Goal: Transaction & Acquisition: Book appointment/travel/reservation

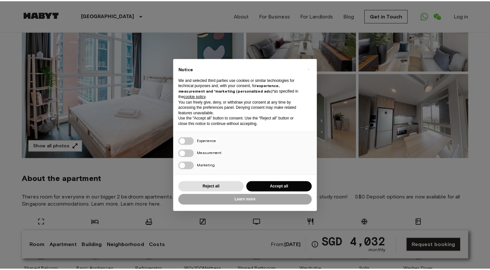
scroll to position [97, 0]
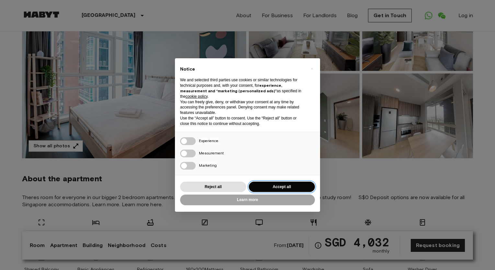
click at [268, 187] on button "Accept all" at bounding box center [282, 187] width 66 height 11
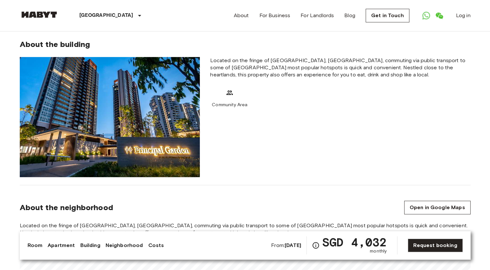
scroll to position [389, 0]
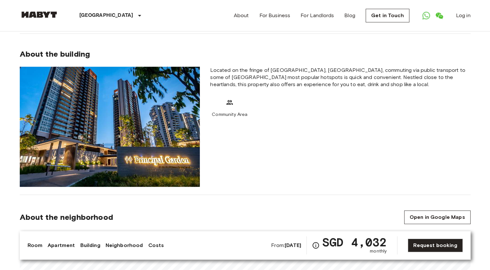
click at [58, 245] on link "Apartment" at bounding box center [61, 246] width 27 height 8
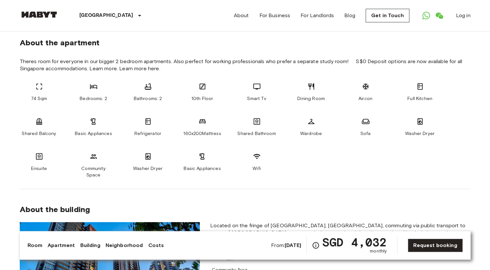
scroll to position [224, 0]
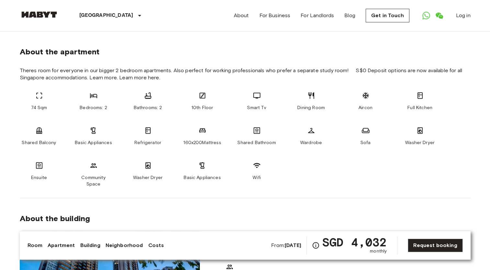
click at [94, 244] on link "Building" at bounding box center [90, 246] width 20 height 8
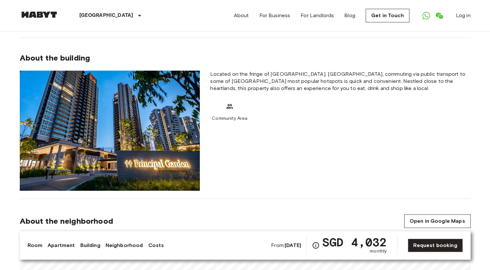
click at [127, 243] on link "Neighborhood" at bounding box center [125, 246] width 38 height 8
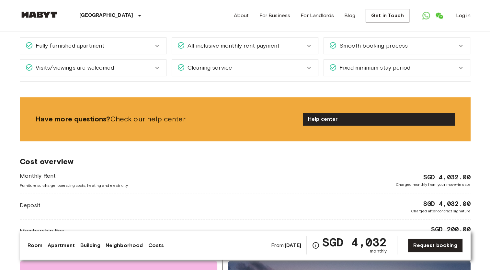
scroll to position [773, 0]
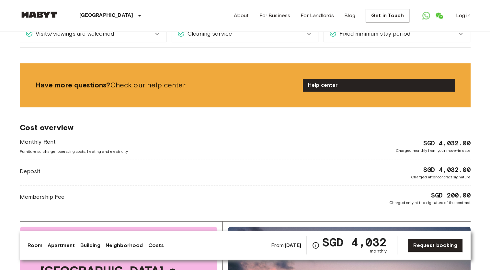
click at [132, 247] on link "Neighborhood" at bounding box center [125, 246] width 38 height 8
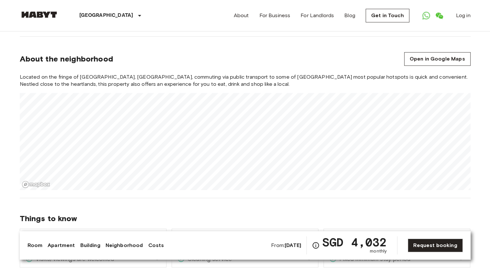
scroll to position [546, 0]
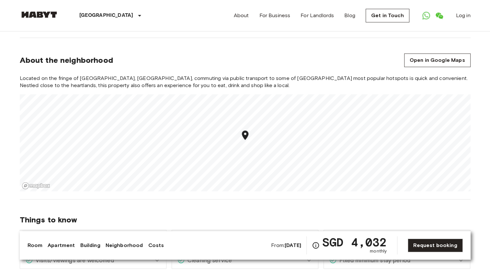
click at [150, 247] on link "Costs" at bounding box center [156, 246] width 16 height 8
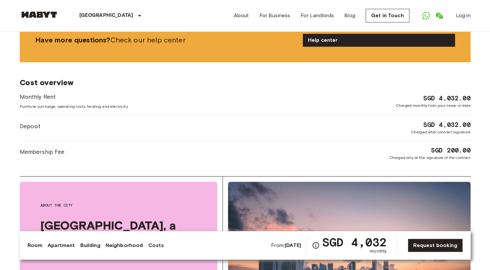
scroll to position [842, 0]
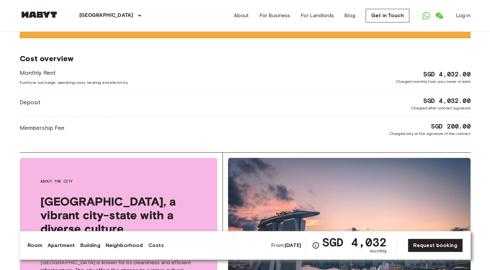
click at [290, 246] on b "Jan 14 2026" at bounding box center [293, 245] width 17 height 6
click at [271, 248] on span "From: Jan 14 2026" at bounding box center [286, 245] width 30 height 7
click at [292, 246] on b "Jan 14 2026" at bounding box center [293, 245] width 17 height 6
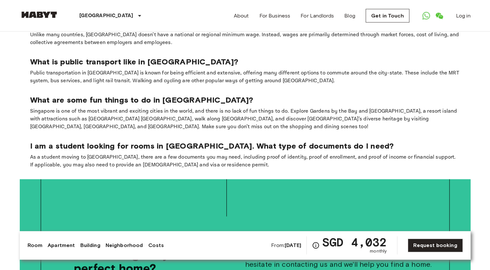
scroll to position [1165, 0]
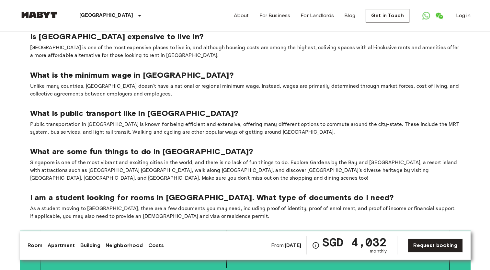
click at [292, 246] on b "Jan 14 2026" at bounding box center [293, 245] width 17 height 6
click at [271, 247] on span "From: Jan 14 2026" at bounding box center [286, 245] width 30 height 7
click at [35, 247] on link "Room" at bounding box center [35, 246] width 15 height 8
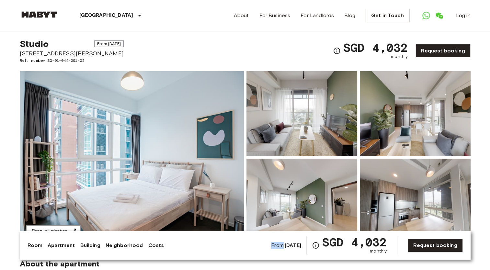
scroll to position [0, 0]
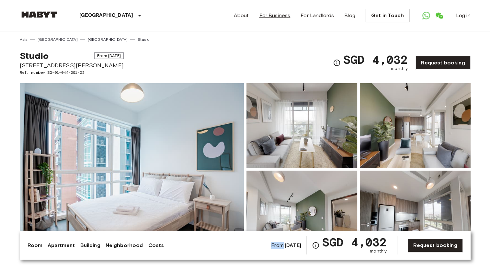
click at [285, 17] on link "For Business" at bounding box center [274, 16] width 31 height 8
click at [94, 57] on span "From Jan 14 2026" at bounding box center [108, 55] width 29 height 6
click at [52, 40] on link "[GEOGRAPHIC_DATA]" at bounding box center [58, 40] width 40 height 6
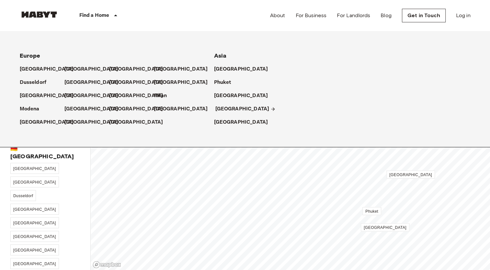
click at [230, 111] on p "[GEOGRAPHIC_DATA]" at bounding box center [242, 109] width 54 height 8
click at [231, 110] on p "[GEOGRAPHIC_DATA]" at bounding box center [242, 109] width 54 height 8
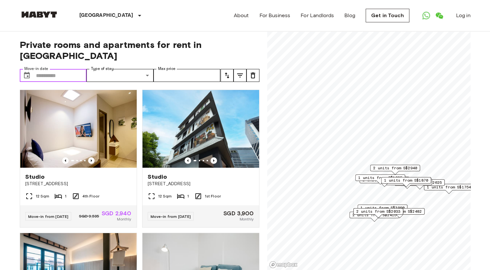
click at [53, 69] on input "Move-in date" at bounding box center [61, 75] width 51 height 13
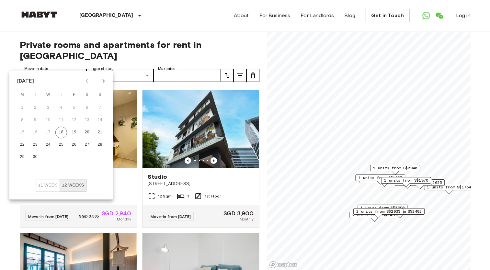
click at [108, 78] on button "Next month" at bounding box center [103, 80] width 11 height 11
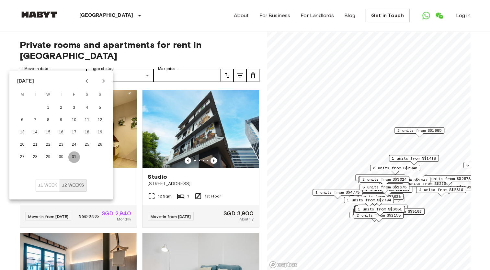
click at [78, 158] on button "31" at bounding box center [74, 157] width 12 height 12
type input "**********"
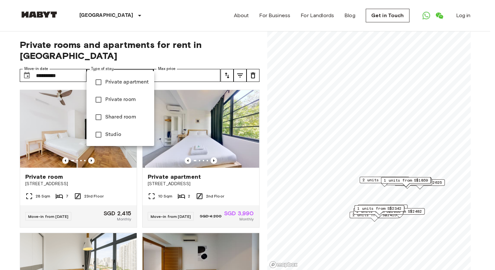
click at [127, 84] on span "Private apartment" at bounding box center [127, 82] width 44 height 8
type input "**********"
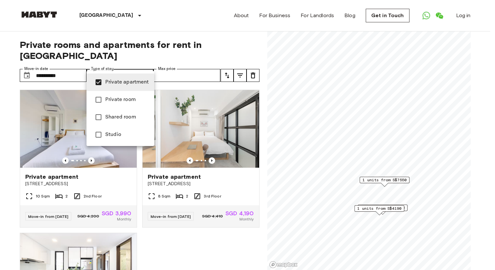
click at [189, 69] on div at bounding box center [247, 135] width 495 height 270
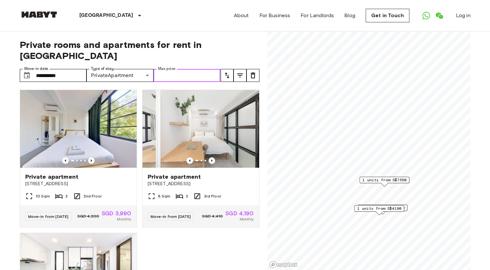
click at [189, 69] on input "Max price" at bounding box center [187, 75] width 67 height 13
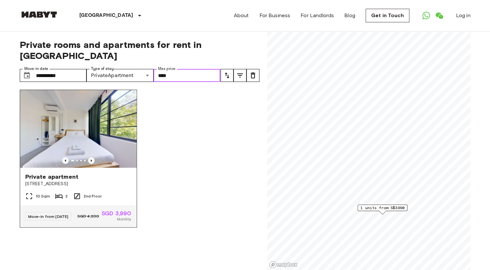
click at [61, 124] on img at bounding box center [78, 129] width 117 height 78
type input "****"
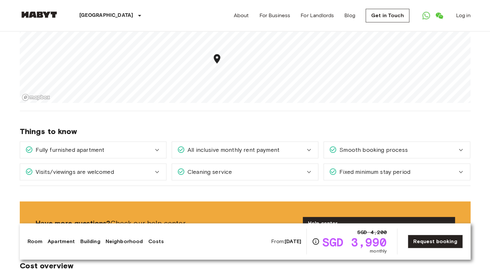
scroll to position [453, 0]
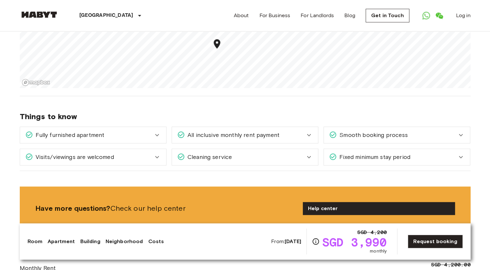
click at [155, 131] on icon at bounding box center [157, 135] width 8 height 8
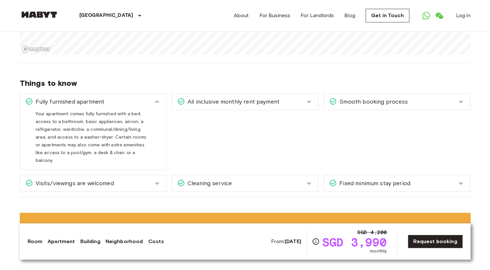
scroll to position [486, 0]
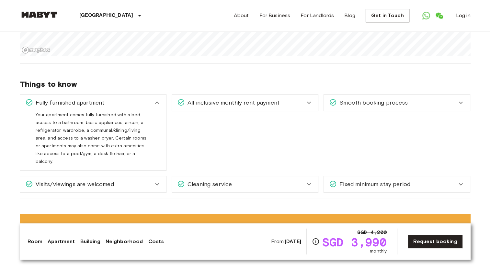
click at [308, 102] on icon at bounding box center [309, 103] width 4 height 2
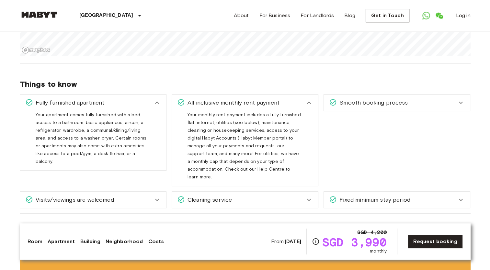
click at [155, 196] on icon at bounding box center [157, 200] width 8 height 8
click at [308, 196] on icon at bounding box center [309, 200] width 8 height 8
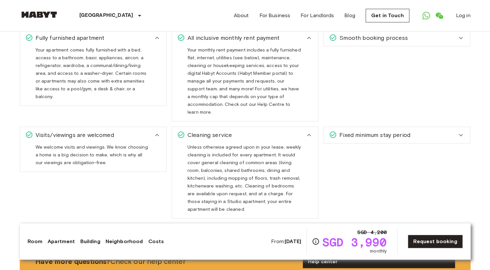
scroll to position [518, 0]
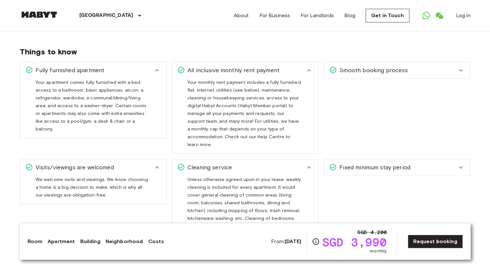
click at [80, 240] on link "Building" at bounding box center [90, 242] width 20 height 8
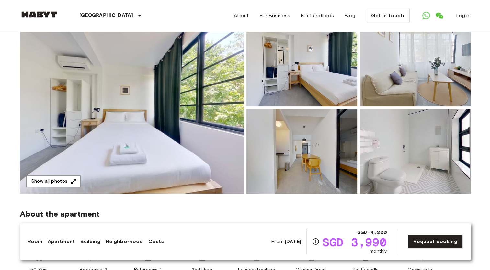
scroll to position [65, 0]
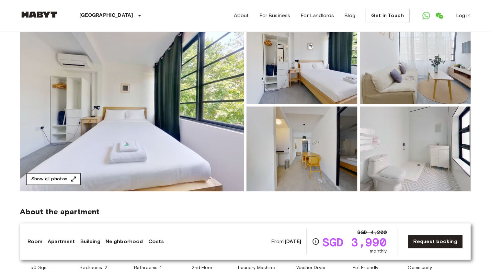
click at [68, 181] on button "Show all photos" at bounding box center [53, 179] width 54 height 12
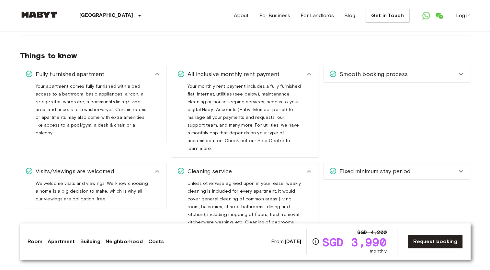
scroll to position [583, 0]
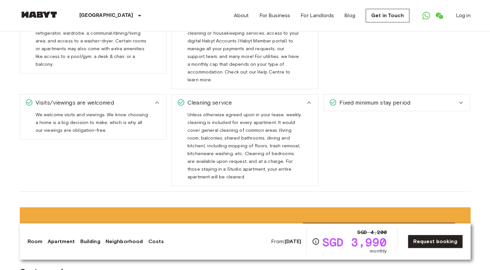
click at [346, 98] on span "Fixed minimum stay period" at bounding box center [374, 102] width 74 height 8
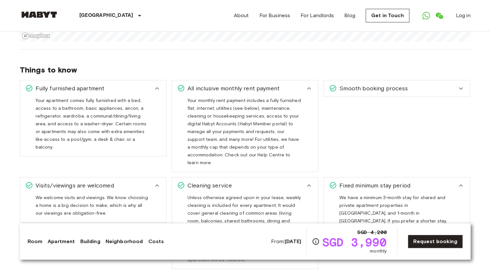
scroll to position [486, 0]
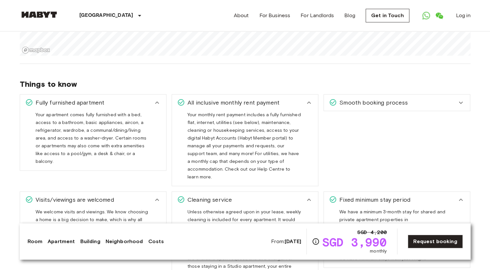
click at [346, 98] on span "Smooth booking process" at bounding box center [372, 102] width 71 height 8
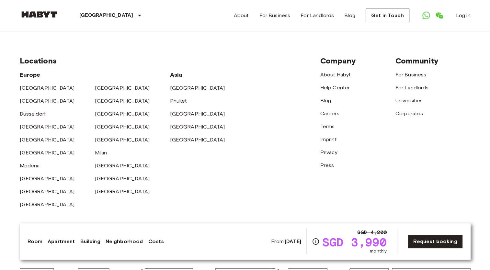
scroll to position [1401, 0]
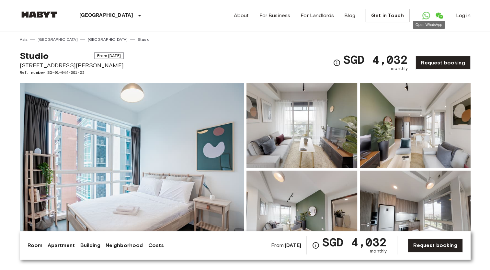
click at [428, 16] on icon "Open WhatsApp" at bounding box center [426, 16] width 8 height 8
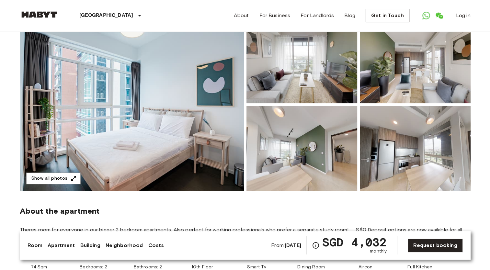
scroll to position [32, 0]
